Goal: Check status: Check status

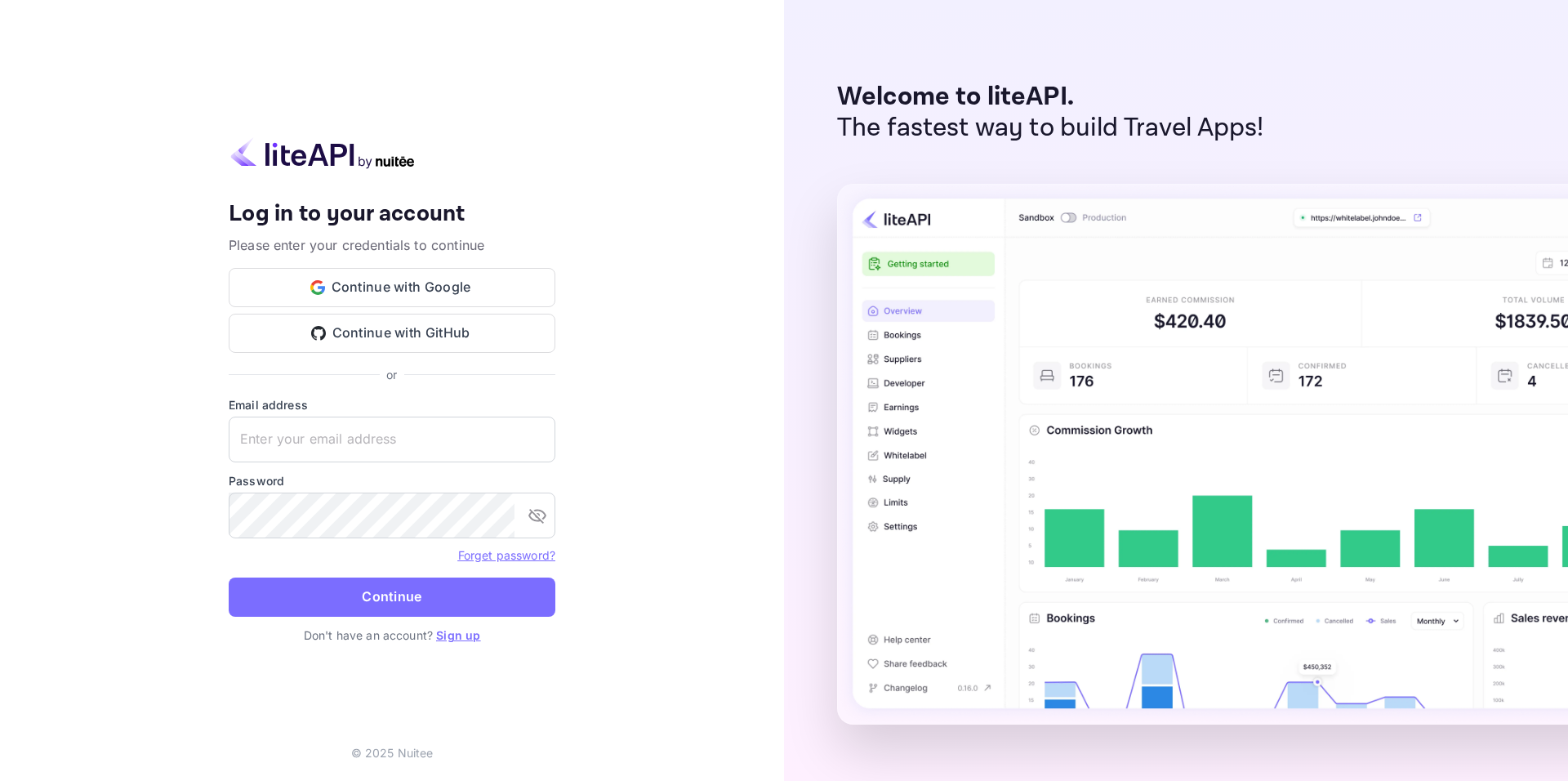
type input "[EMAIL_ADDRESS][DOMAIN_NAME]"
click at [437, 572] on form "Email address [EMAIL_ADDRESS][DOMAIN_NAME] ​ Password ​ Forget password? Contin…" at bounding box center [391, 511] width 326 height 230
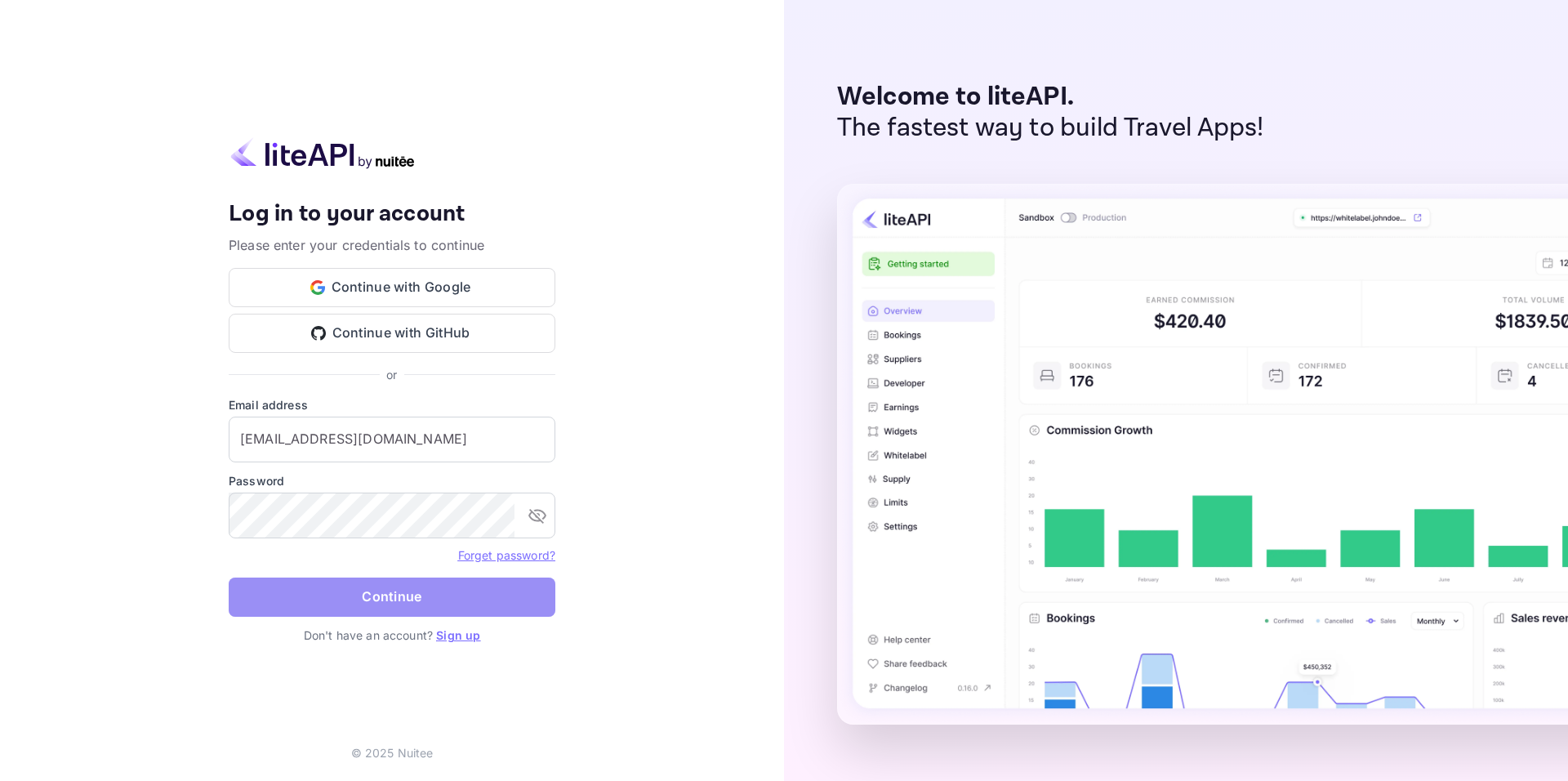
click at [436, 582] on button "Continue" at bounding box center [391, 597] width 326 height 40
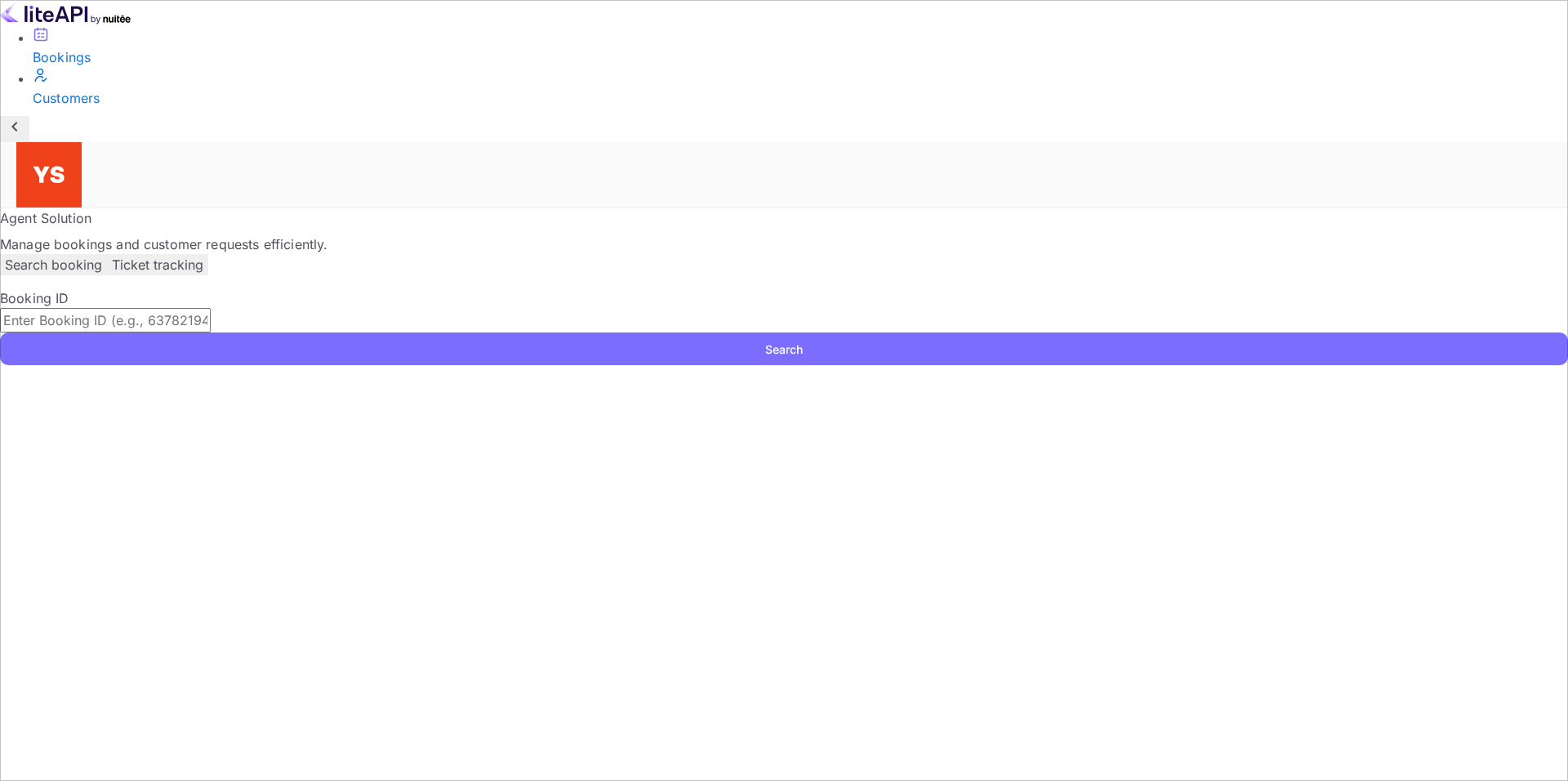
drag, startPoint x: 572, startPoint y: 256, endPoint x: 594, endPoint y: 254, distance: 22.1
click at [210, 307] on input "text" at bounding box center [105, 320] width 210 height 25
paste input "8880088"
type input "8880088"
click at [1096, 332] on button "Search" at bounding box center [784, 348] width 1568 height 33
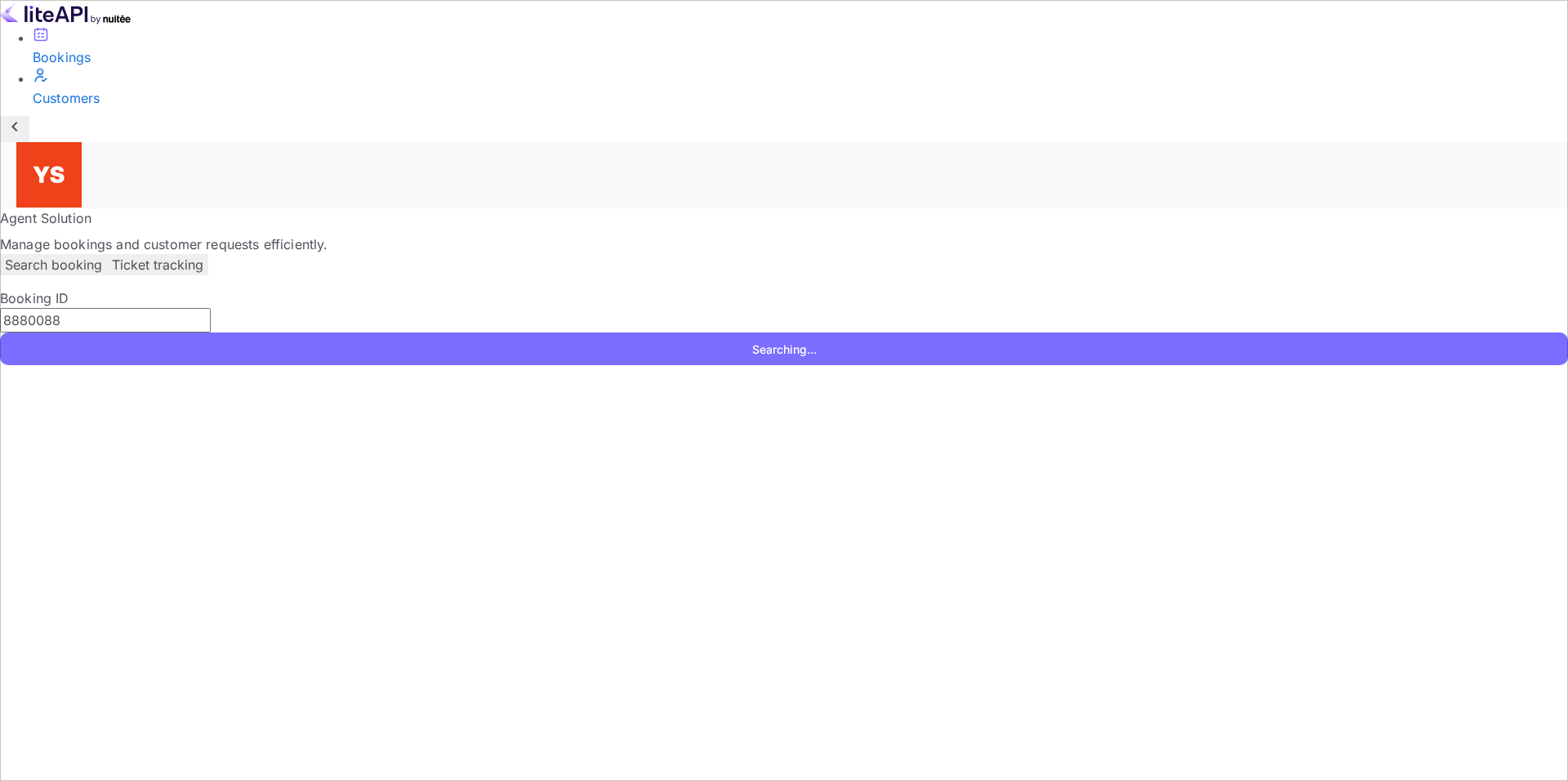
click at [801, 208] on div "Agent Solution Manage bookings and customer requests efficiently." at bounding box center [784, 231] width 1568 height 45
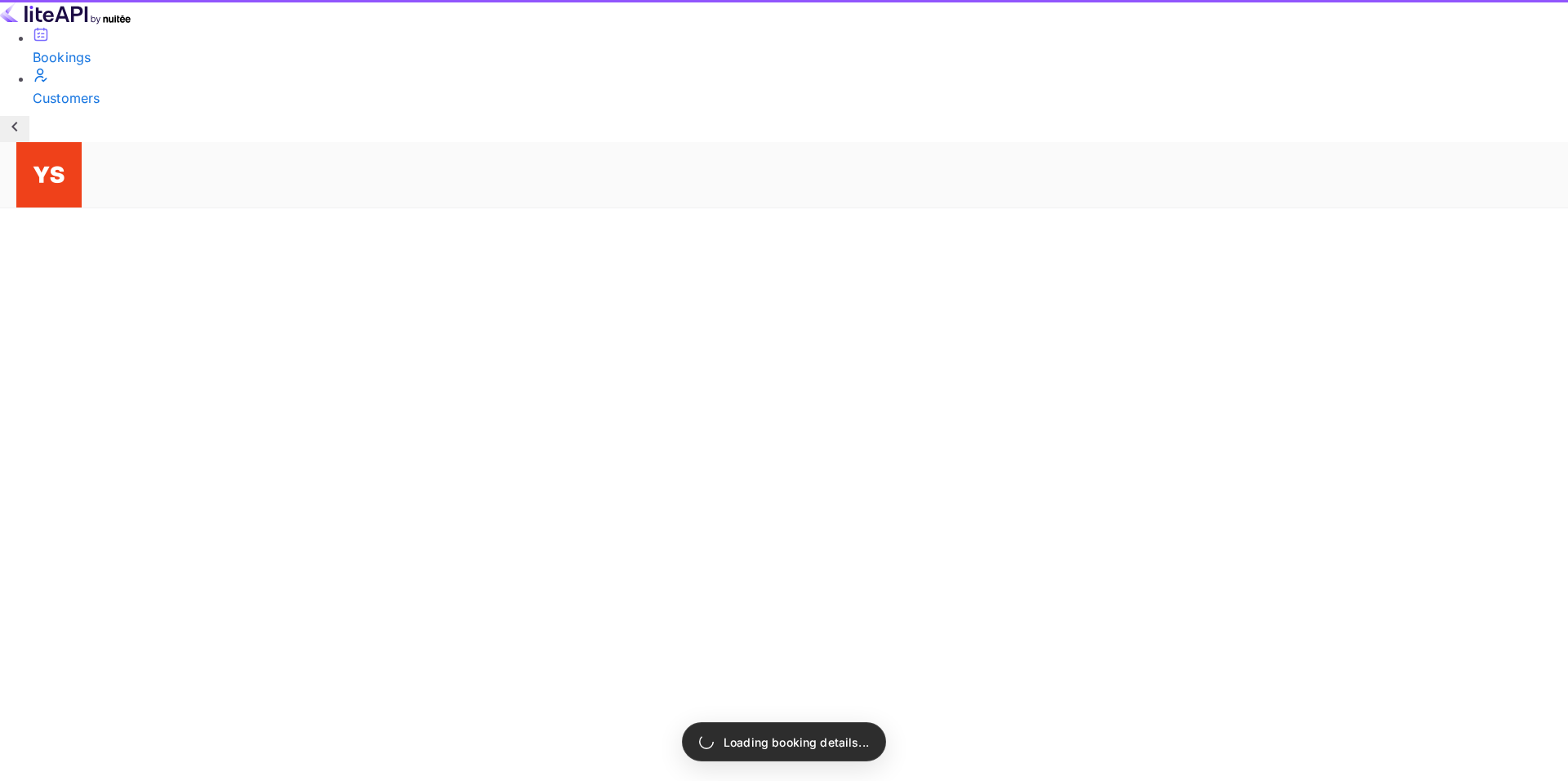
click at [655, 208] on main "Unsaved Changes Ticket Affiliate URL [URL][DOMAIN_NAME] Business partner name N…" at bounding box center [784, 208] width 1568 height 0
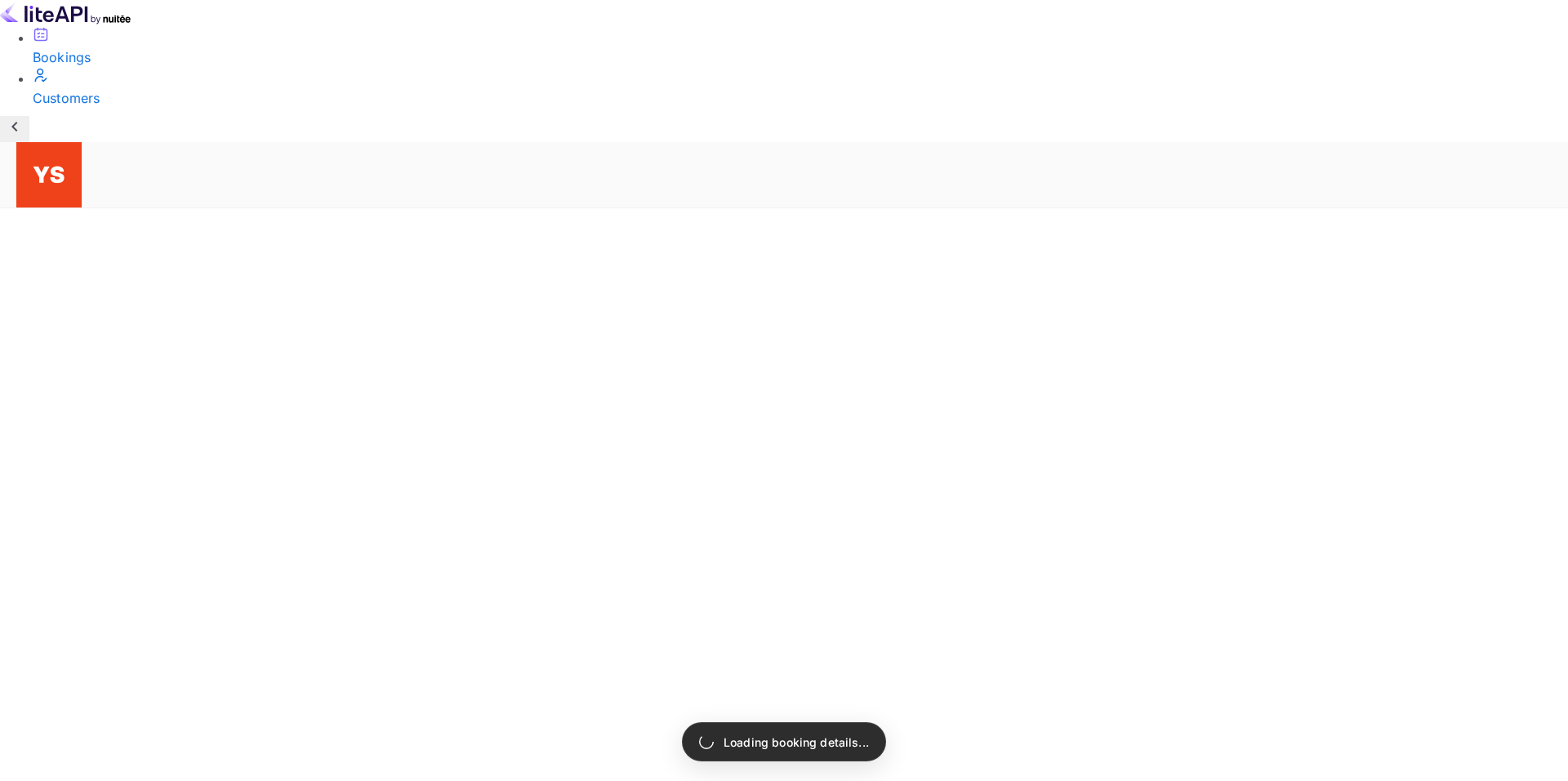
click at [503, 142] on div at bounding box center [777, 142] width 1522 height 0
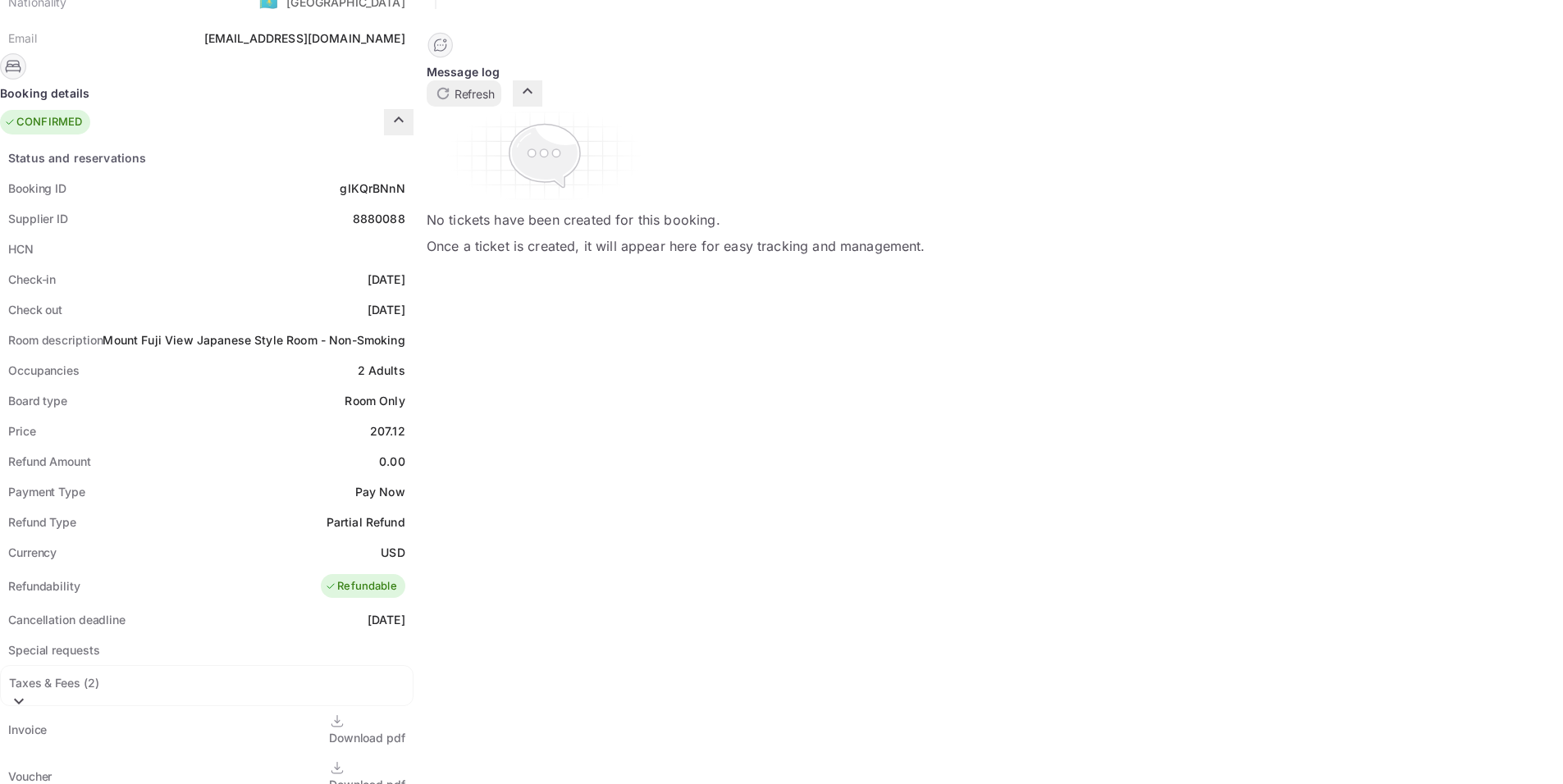
scroll to position [410, 0]
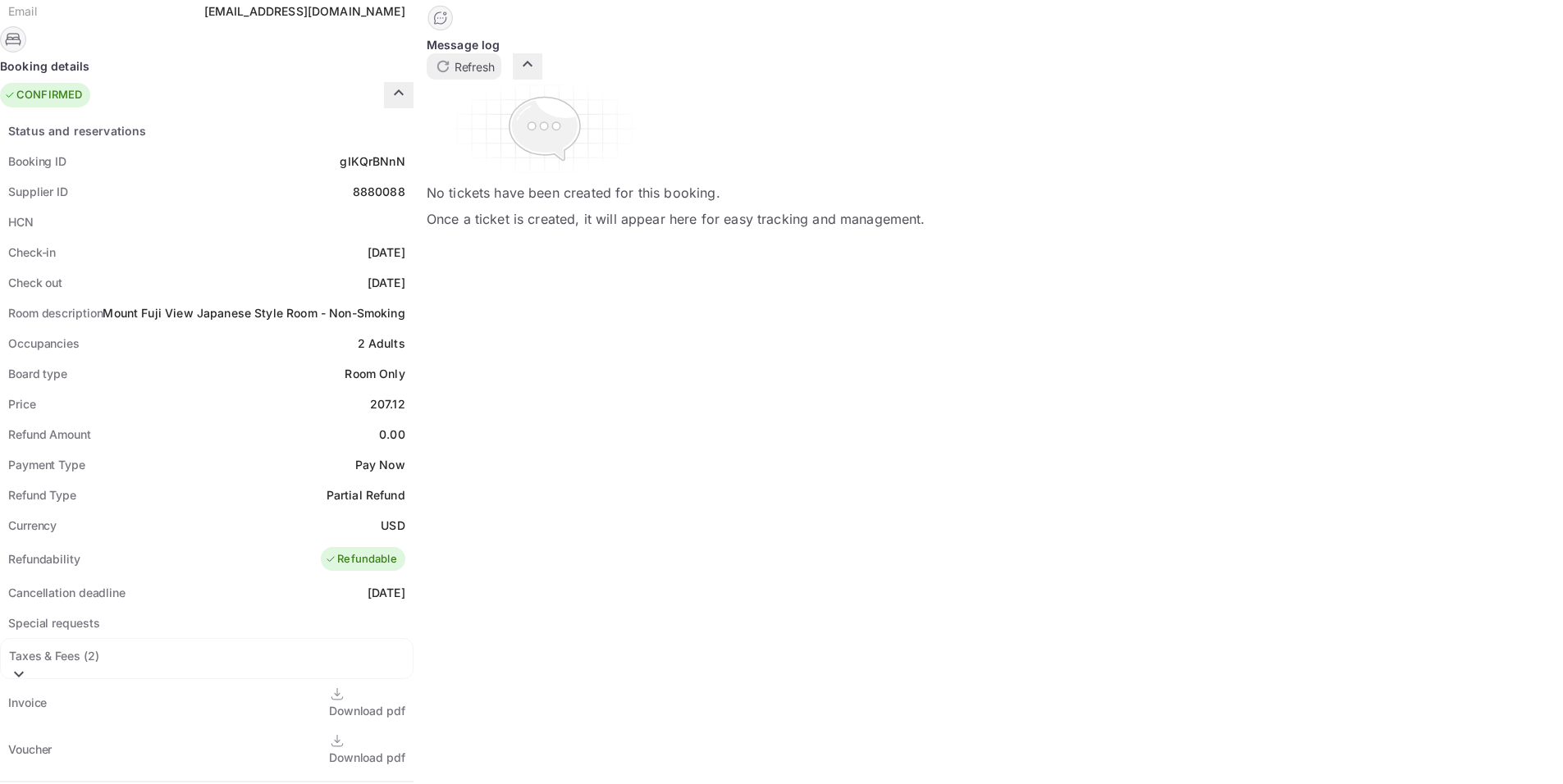
drag, startPoint x: 758, startPoint y: 656, endPoint x: 875, endPoint y: 670, distance: 117.8
click at [413, 670] on div "Status and reservations Booking ID gIKQrBNnN Supplier ID 8880088 HCN Check-in […" at bounding box center [207, 597] width 413 height 965
click at [925, 647] on div "Timeline Booking confirmed # 3898786 Supplier ID: 8880088 [DATE] 16:44 Message …" at bounding box center [669, 457] width 512 height 1245
drag, startPoint x: 775, startPoint y: 682, endPoint x: 876, endPoint y: 672, distance: 101.5
click at [413, 672] on div "Status and reservations Booking ID gIKQrBNnN Supplier ID 8880088 HCN Check-in […" at bounding box center [207, 597] width 413 height 965
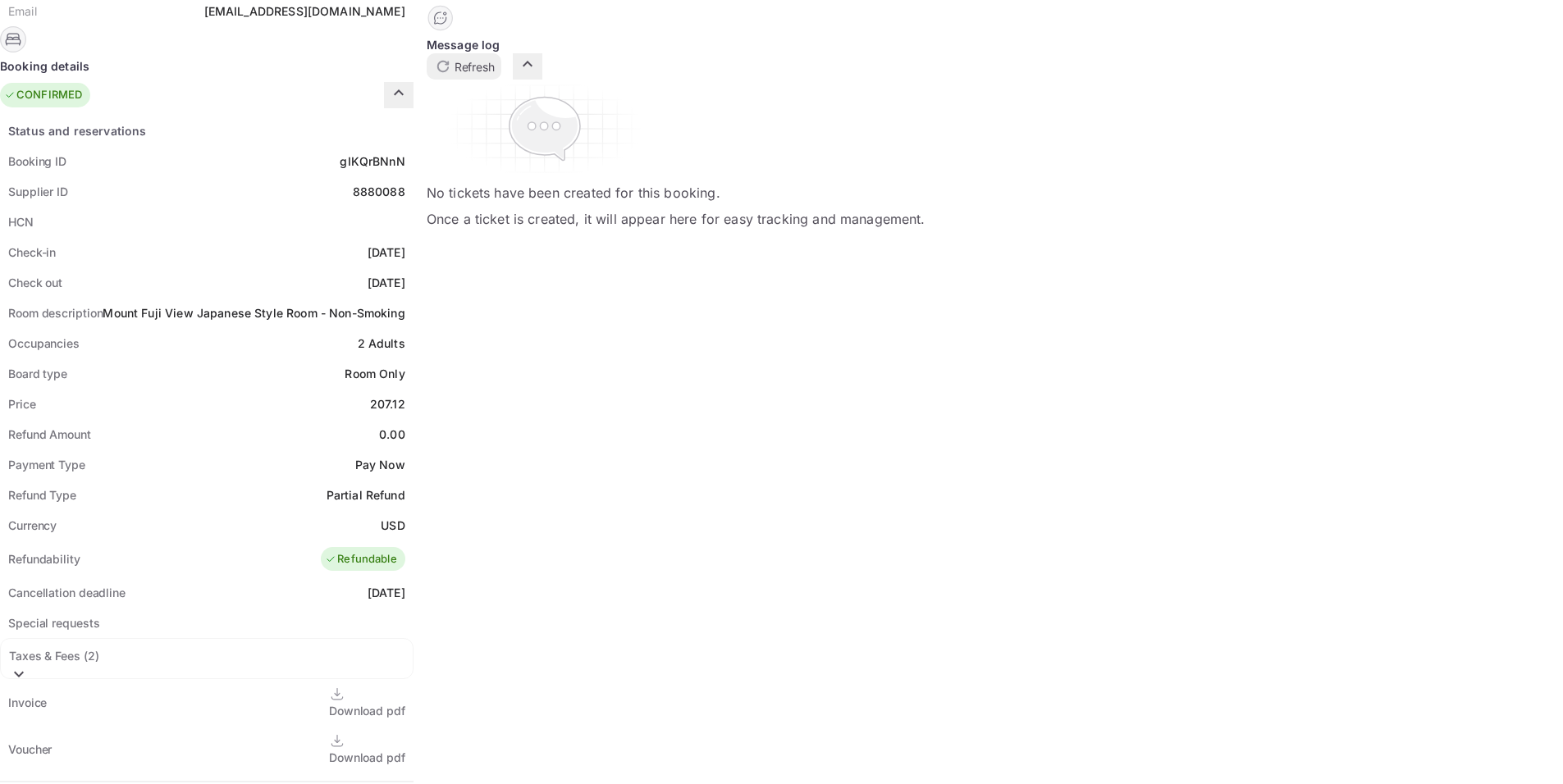
copy link "Hotel Mifujien"
